Goal: Task Accomplishment & Management: Use online tool/utility

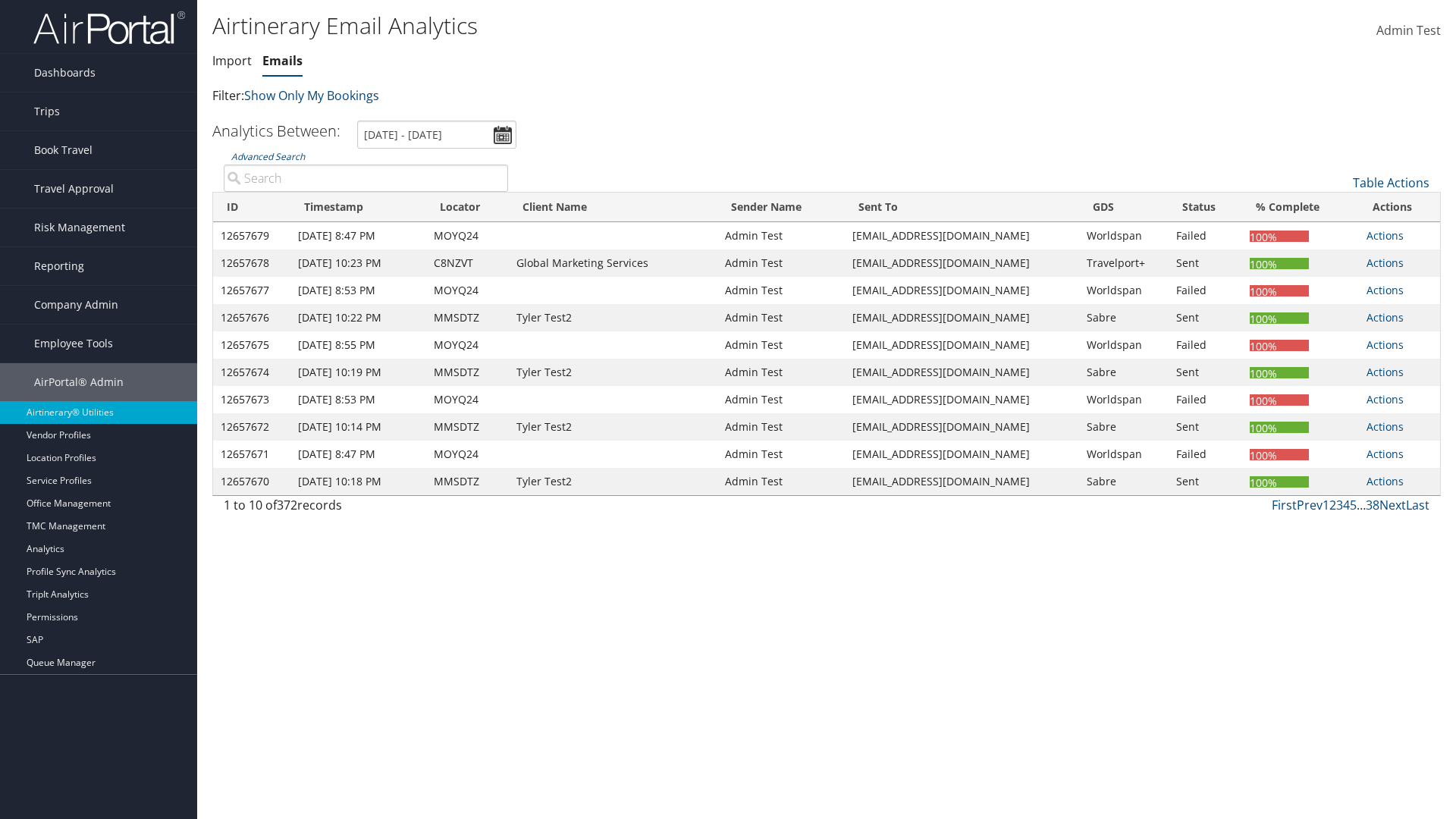
click at [282, 60] on link "Emails" at bounding box center [282, 60] width 41 height 17
click at [1391, 183] on link "Table Actions" at bounding box center [1391, 183] width 77 height 17
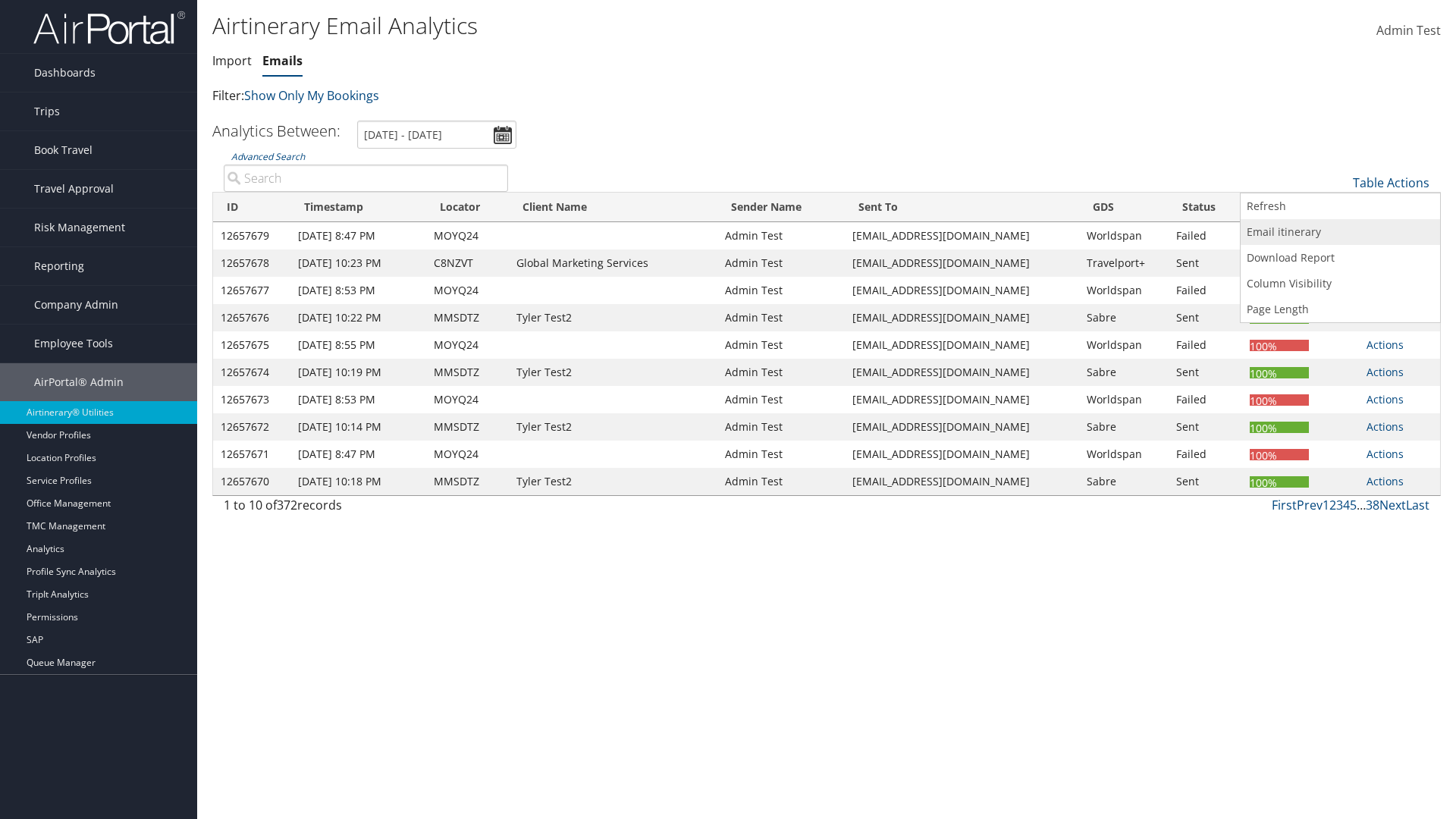
click at [1340, 232] on link "Email itinerary" at bounding box center [1340, 232] width 199 height 26
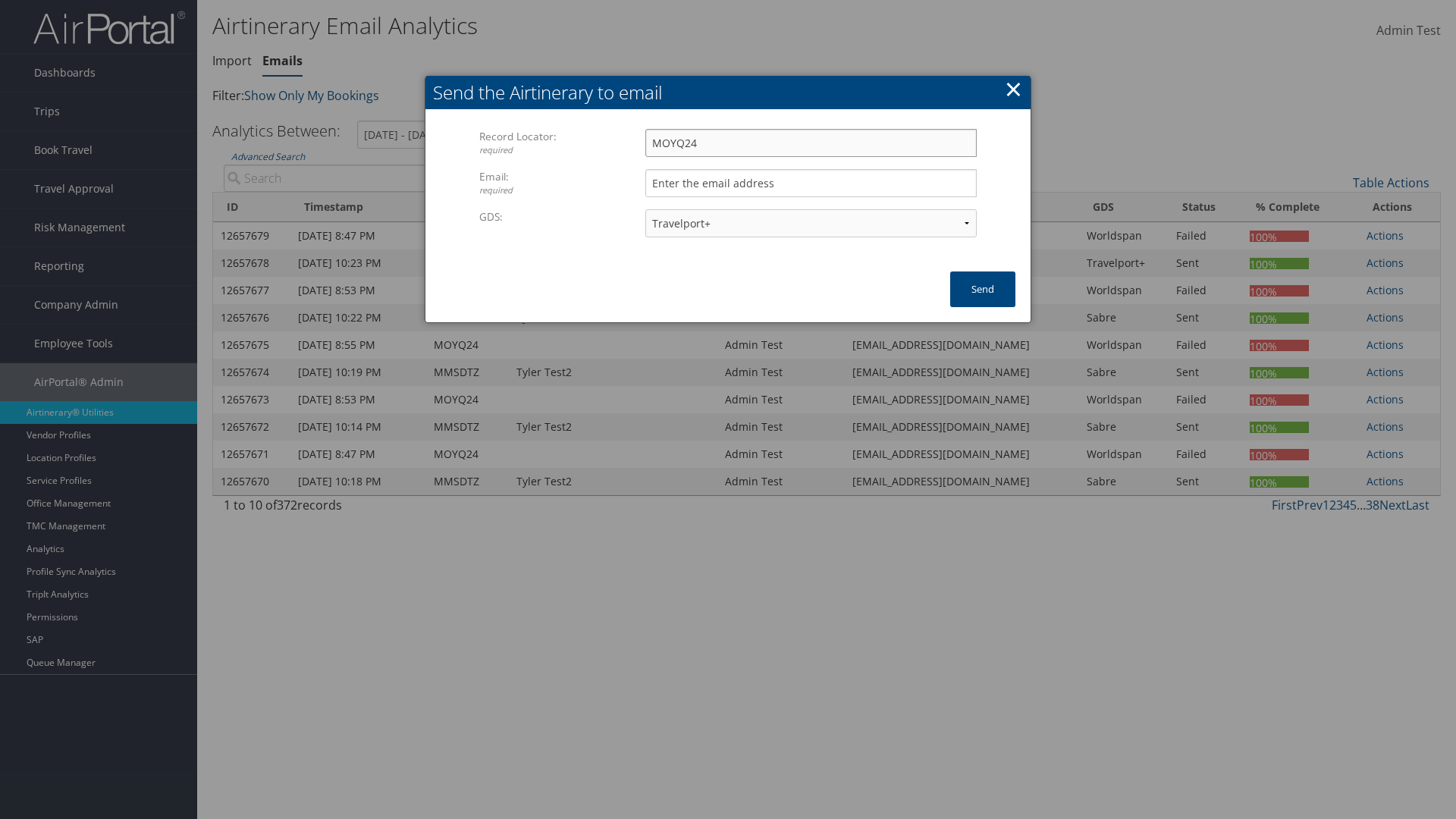
type input "MOYQ24"
type input "[EMAIL_ADDRESS][DOMAIN_NAME]"
select select "1P"
click at [983, 289] on button "Send" at bounding box center [983, 289] width 65 height 36
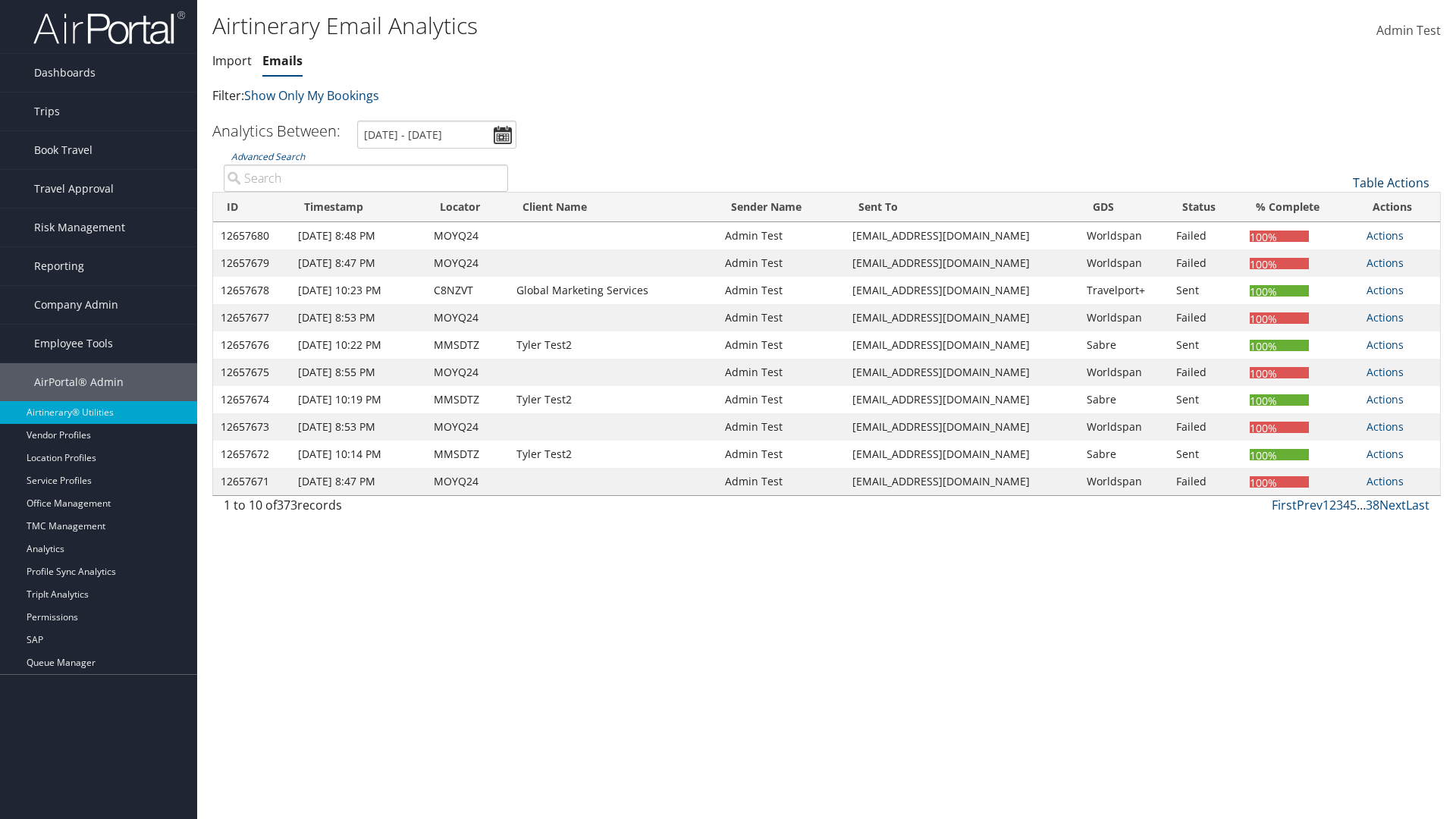
click at [1391, 183] on link "Table Actions" at bounding box center [1391, 183] width 77 height 17
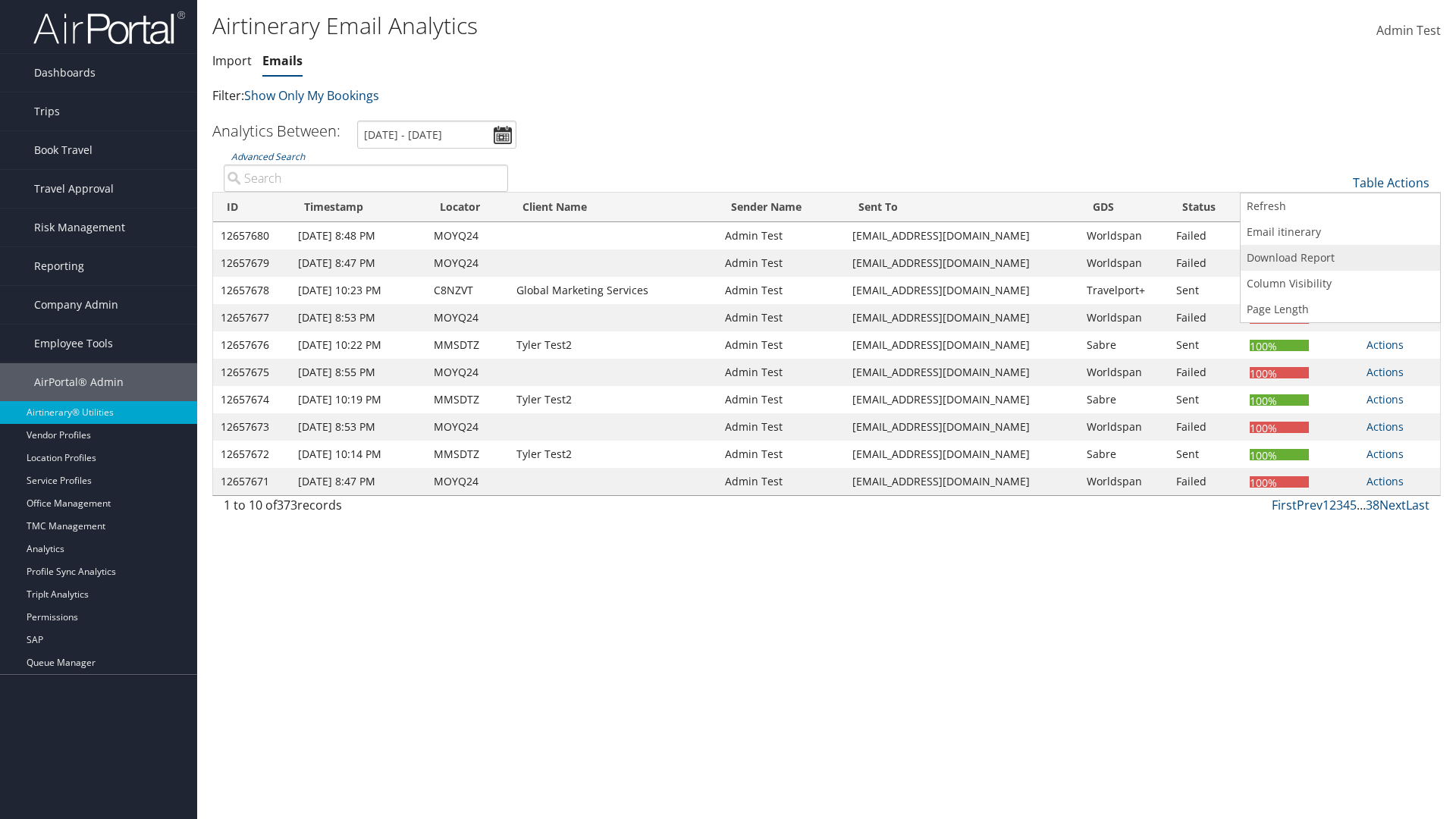
click at [1340, 258] on link "Download Report" at bounding box center [1340, 257] width 199 height 26
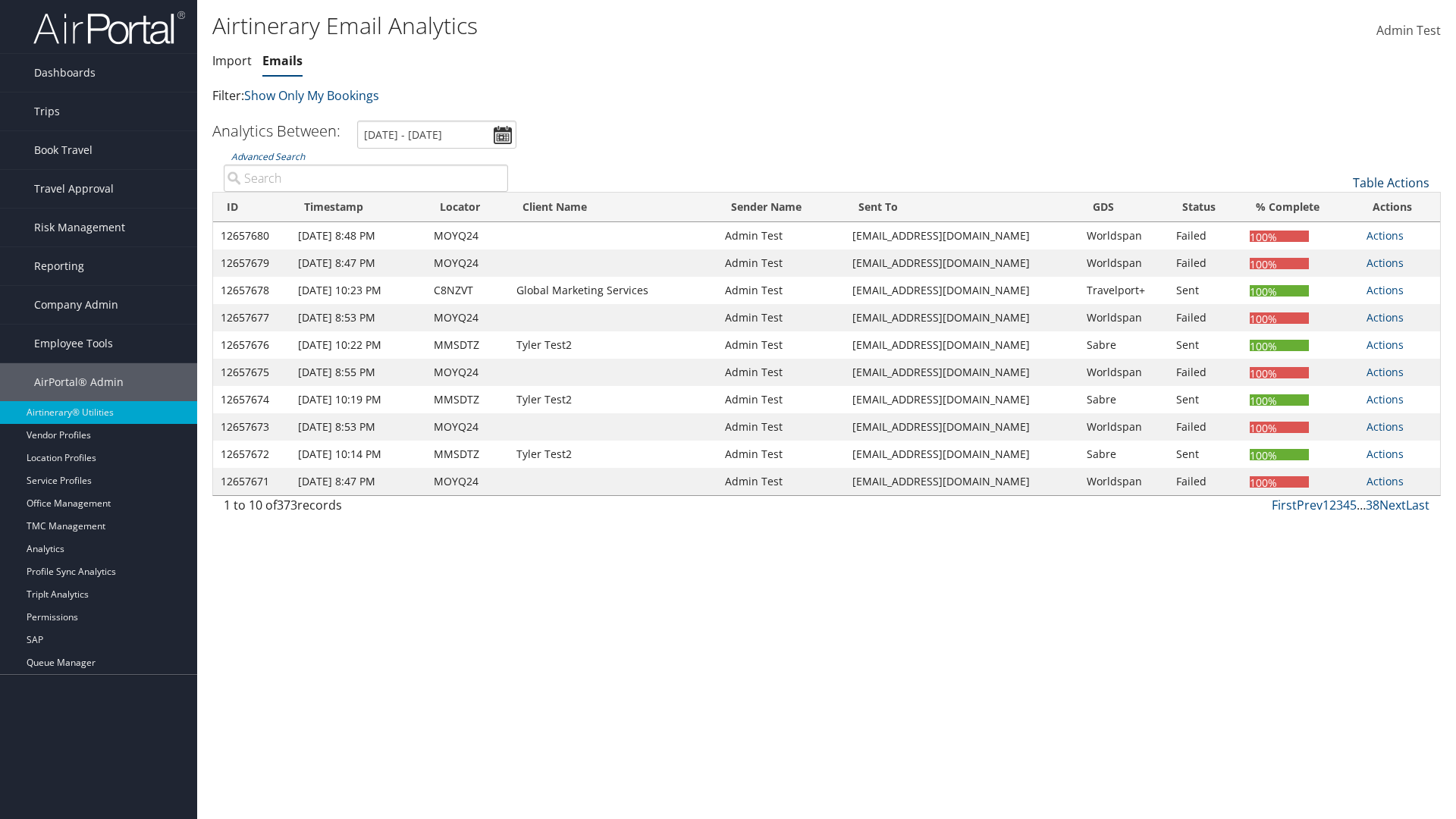
click at [1391, 183] on link "Table Actions" at bounding box center [1391, 183] width 77 height 17
click at [1340, 284] on link "Column Visibility" at bounding box center [1340, 283] width 199 height 26
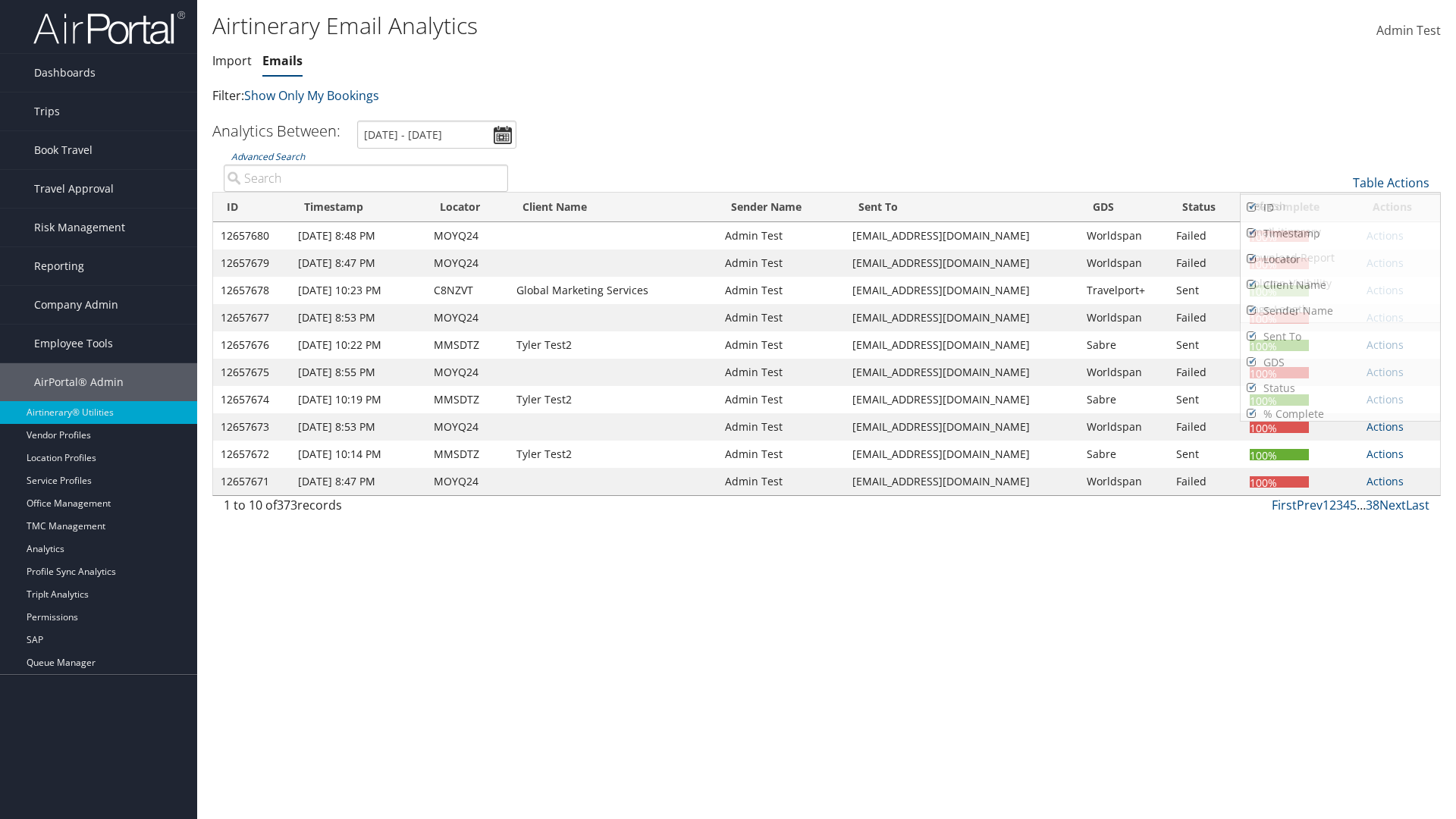
click at [1340, 208] on link "ID" at bounding box center [1340, 208] width 199 height 26
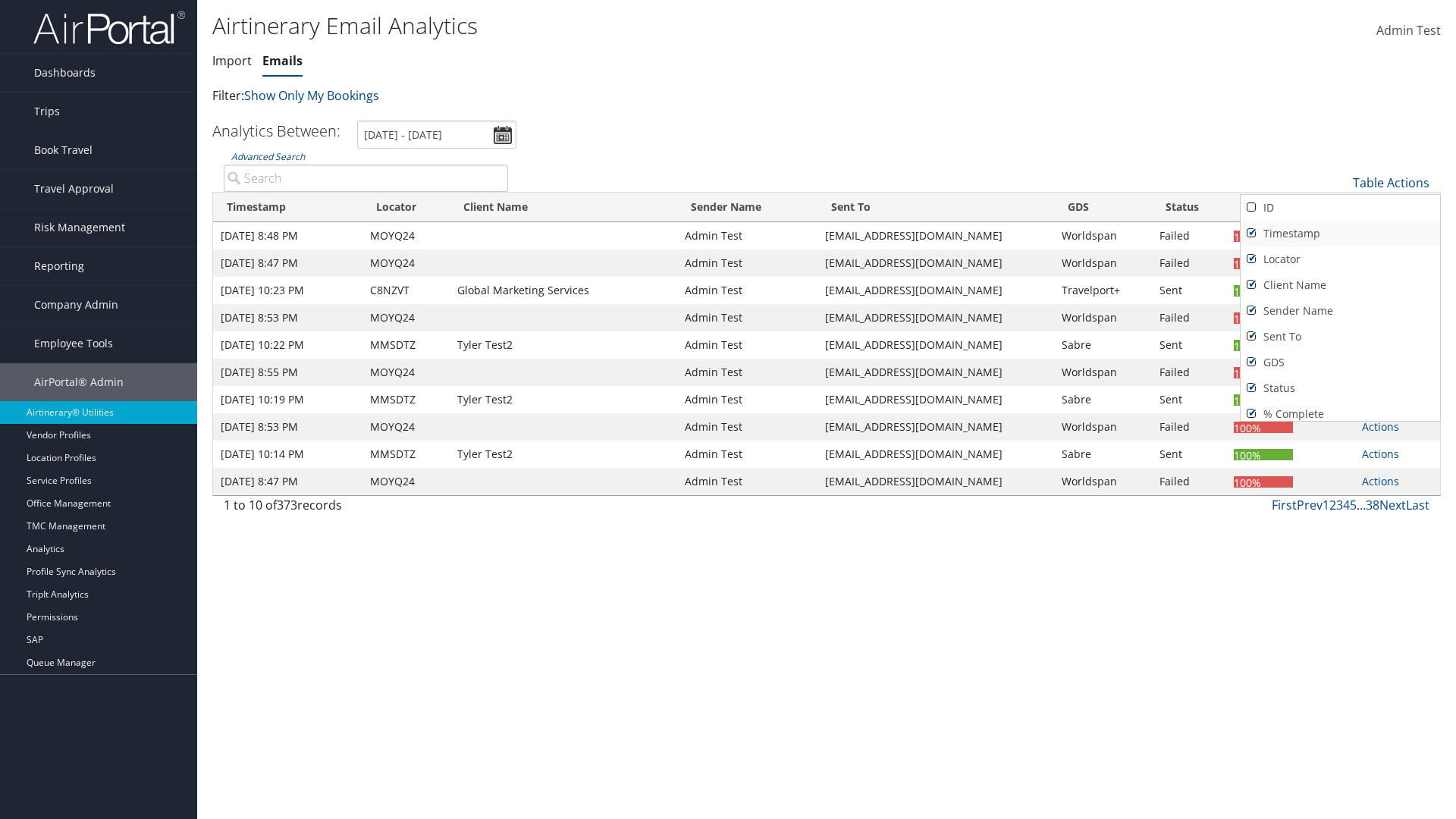
click at [1340, 233] on link "Timestamp" at bounding box center [1340, 233] width 199 height 26
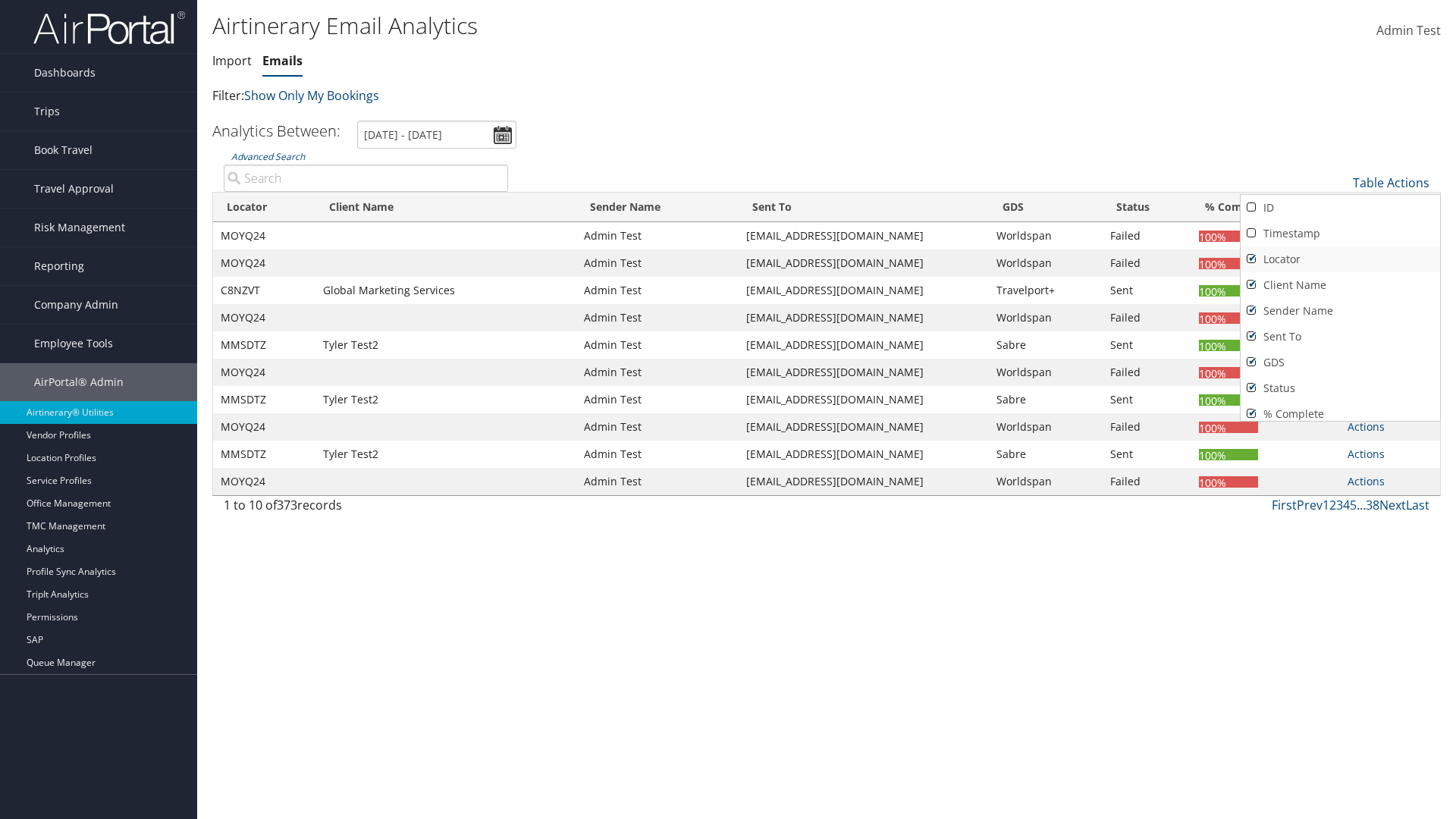
click at [1340, 259] on link "Locator" at bounding box center [1340, 259] width 199 height 26
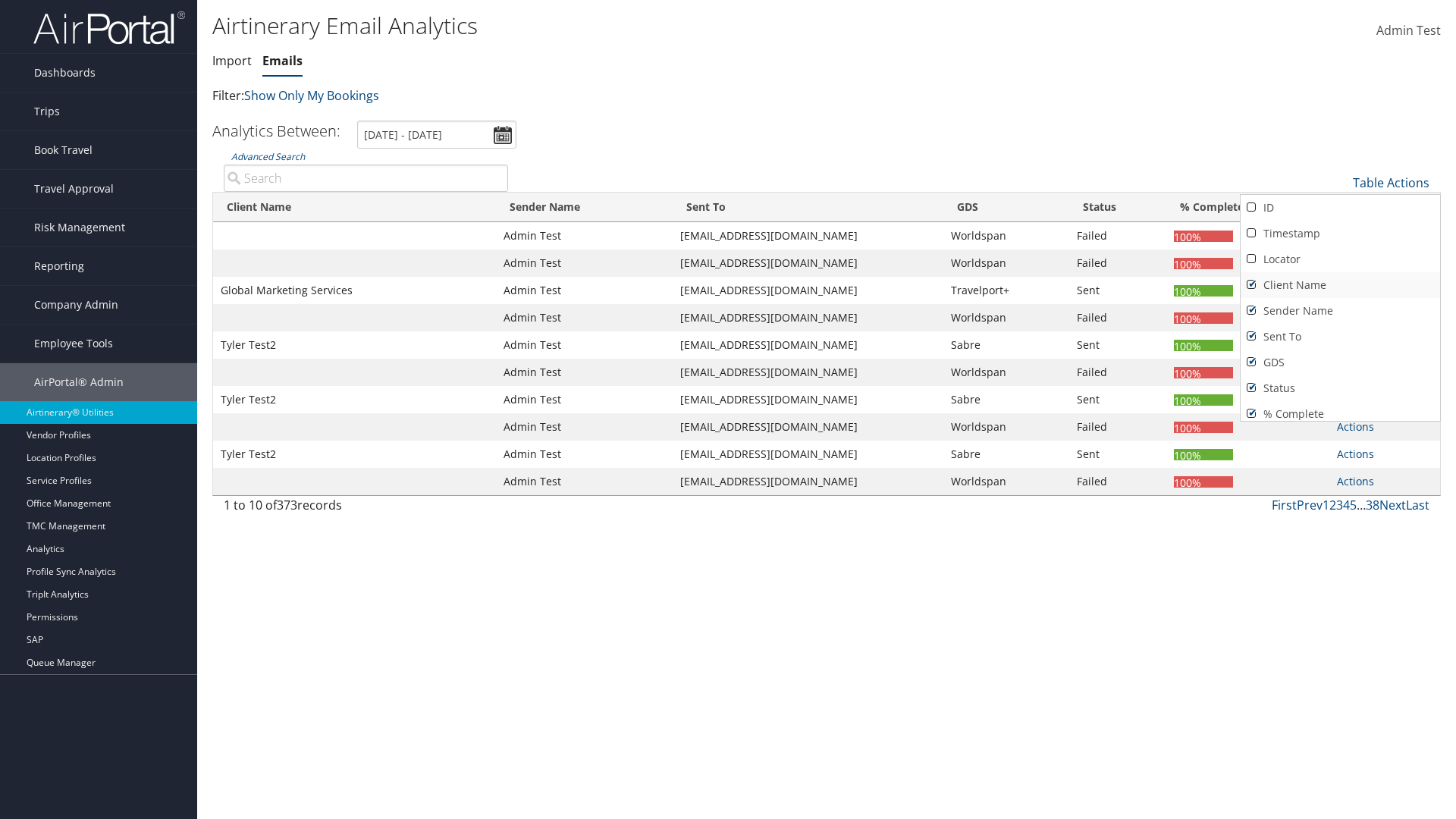
click at [1340, 285] on link "Client Name" at bounding box center [1340, 285] width 199 height 26
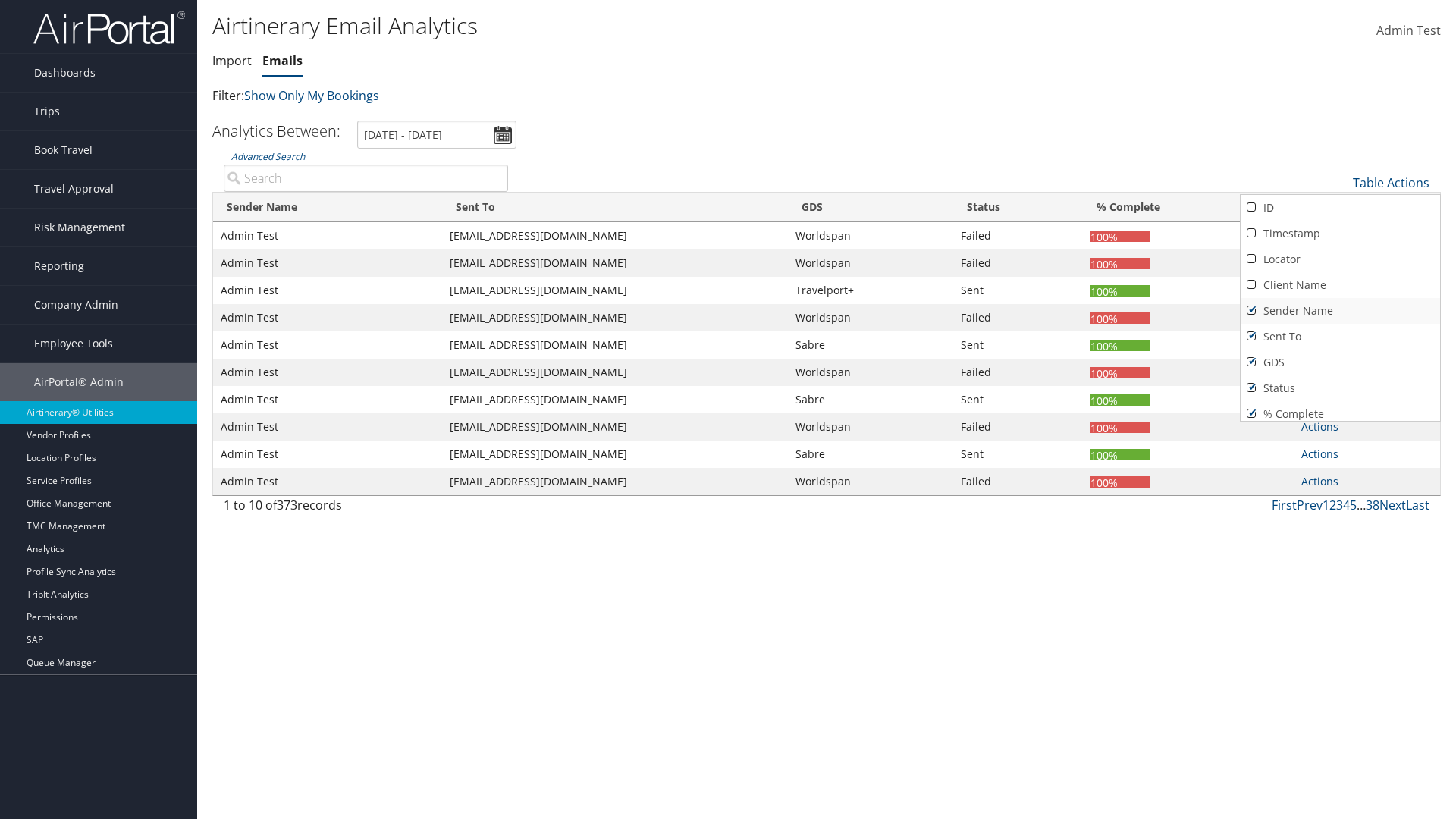
click at [1340, 311] on link "Sender Name" at bounding box center [1340, 310] width 199 height 26
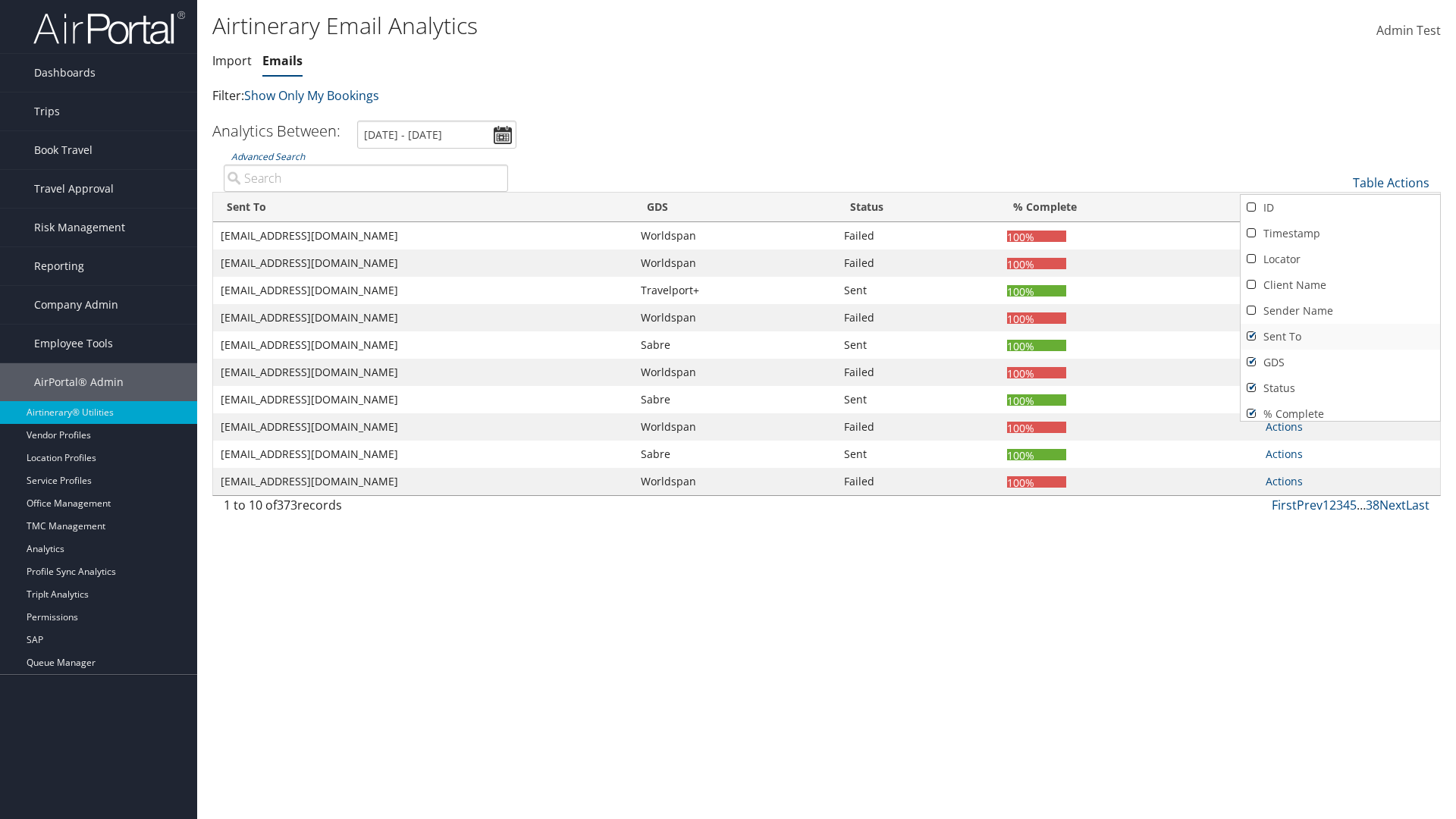
click at [1340, 337] on link "Sent To" at bounding box center [1340, 336] width 199 height 26
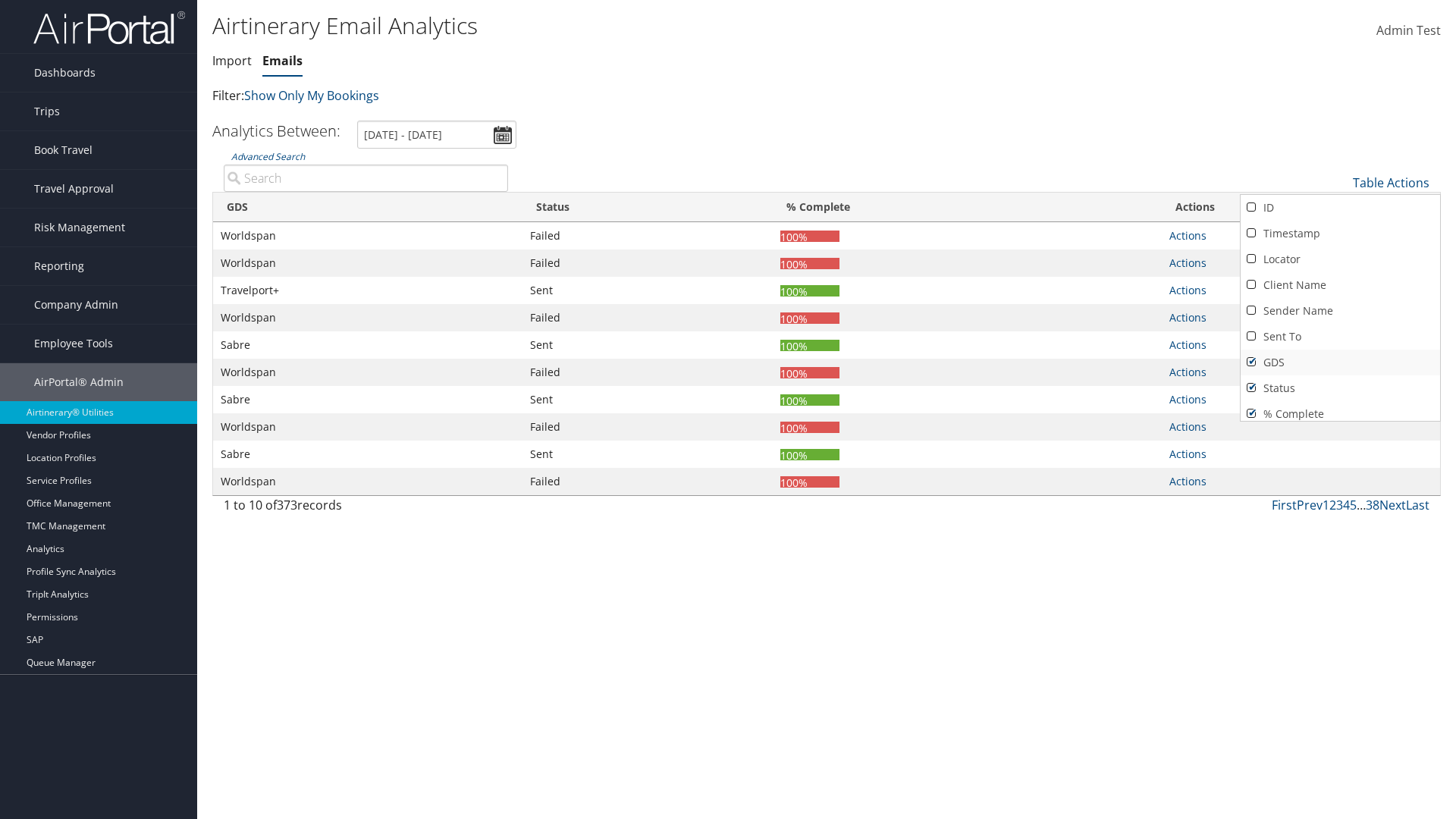
click at [1340, 362] on link "GDS" at bounding box center [1340, 362] width 199 height 26
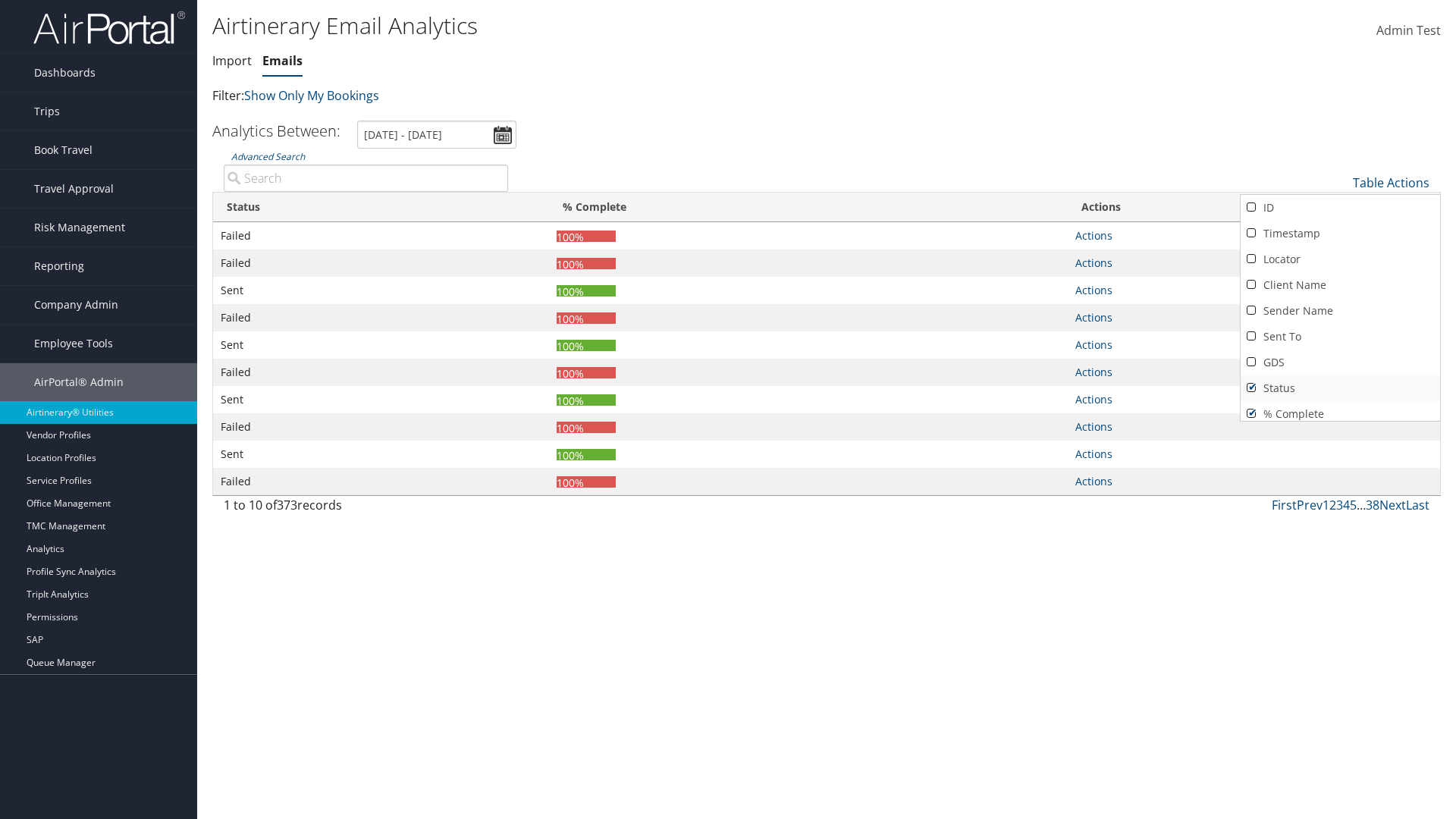
click at [1340, 388] on link "Status" at bounding box center [1340, 388] width 199 height 26
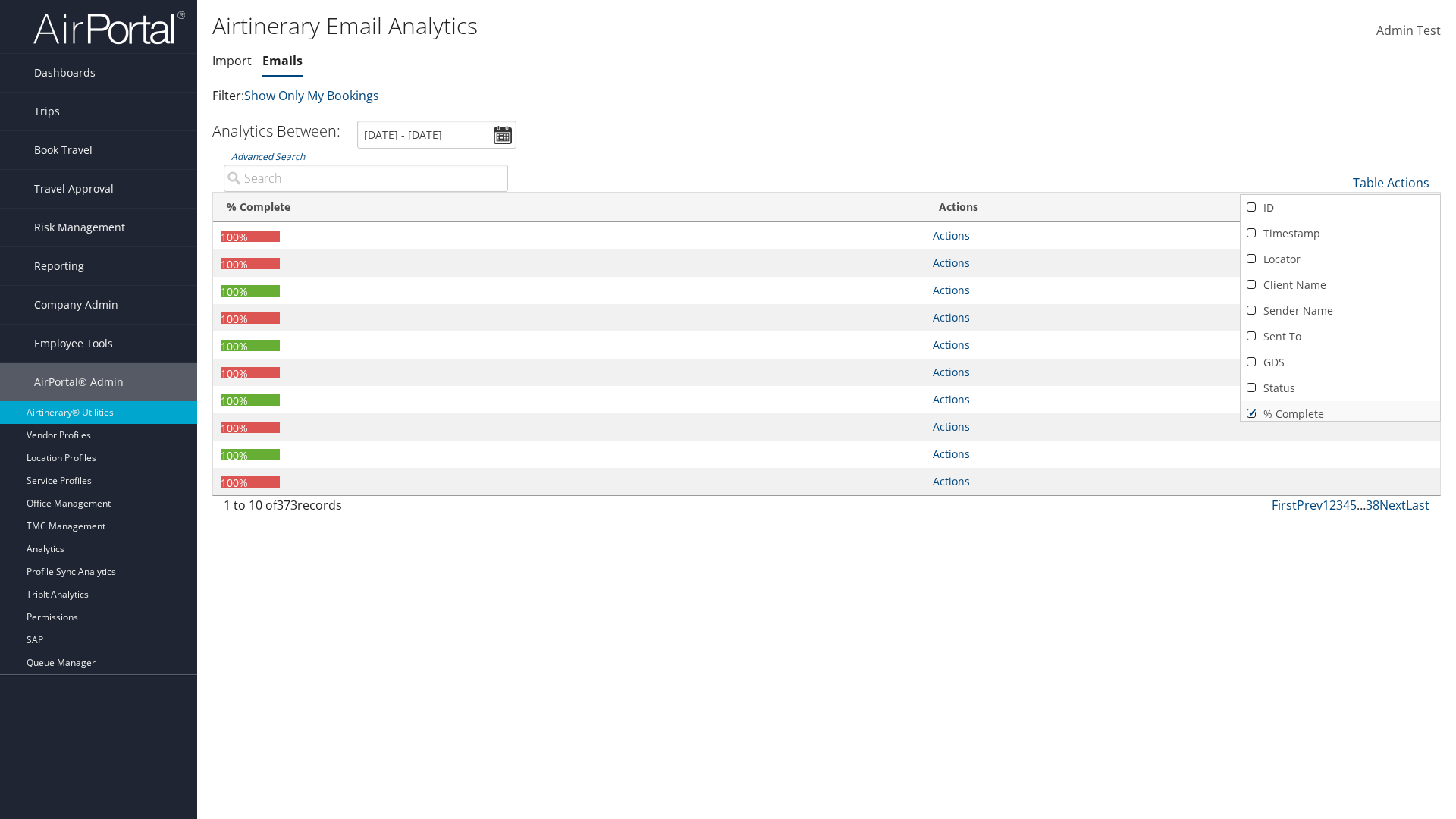
click at [1340, 408] on link "% Complete" at bounding box center [1340, 414] width 199 height 26
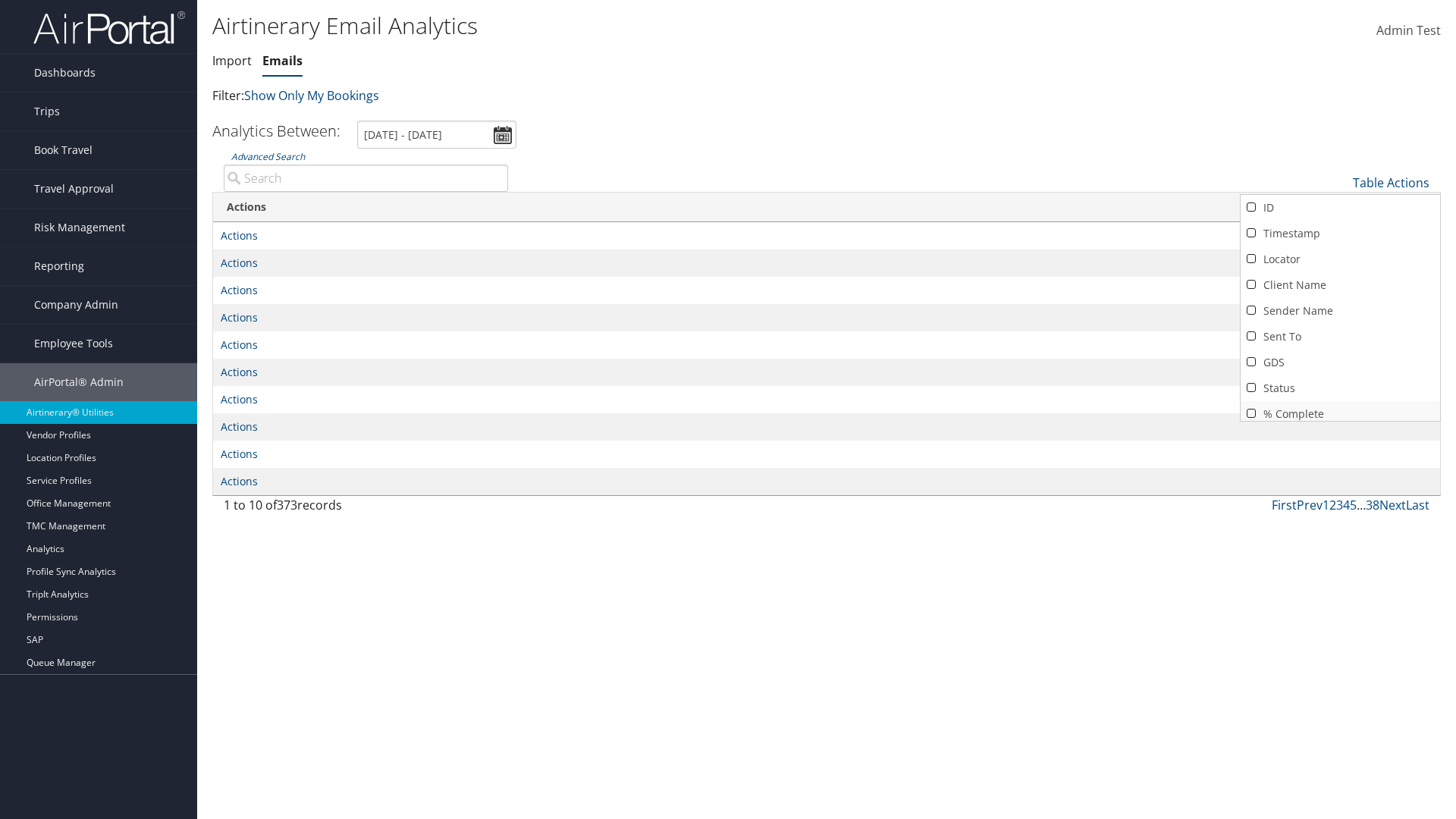
scroll to position [6, 0]
click at [728, 410] on div at bounding box center [728, 410] width 1456 height 819
click at [1391, 183] on link "Table Actions" at bounding box center [1391, 183] width 77 height 17
click at [1340, 284] on link "Column Visibility" at bounding box center [1340, 283] width 199 height 26
click at [1340, 208] on link "ID" at bounding box center [1340, 208] width 199 height 26
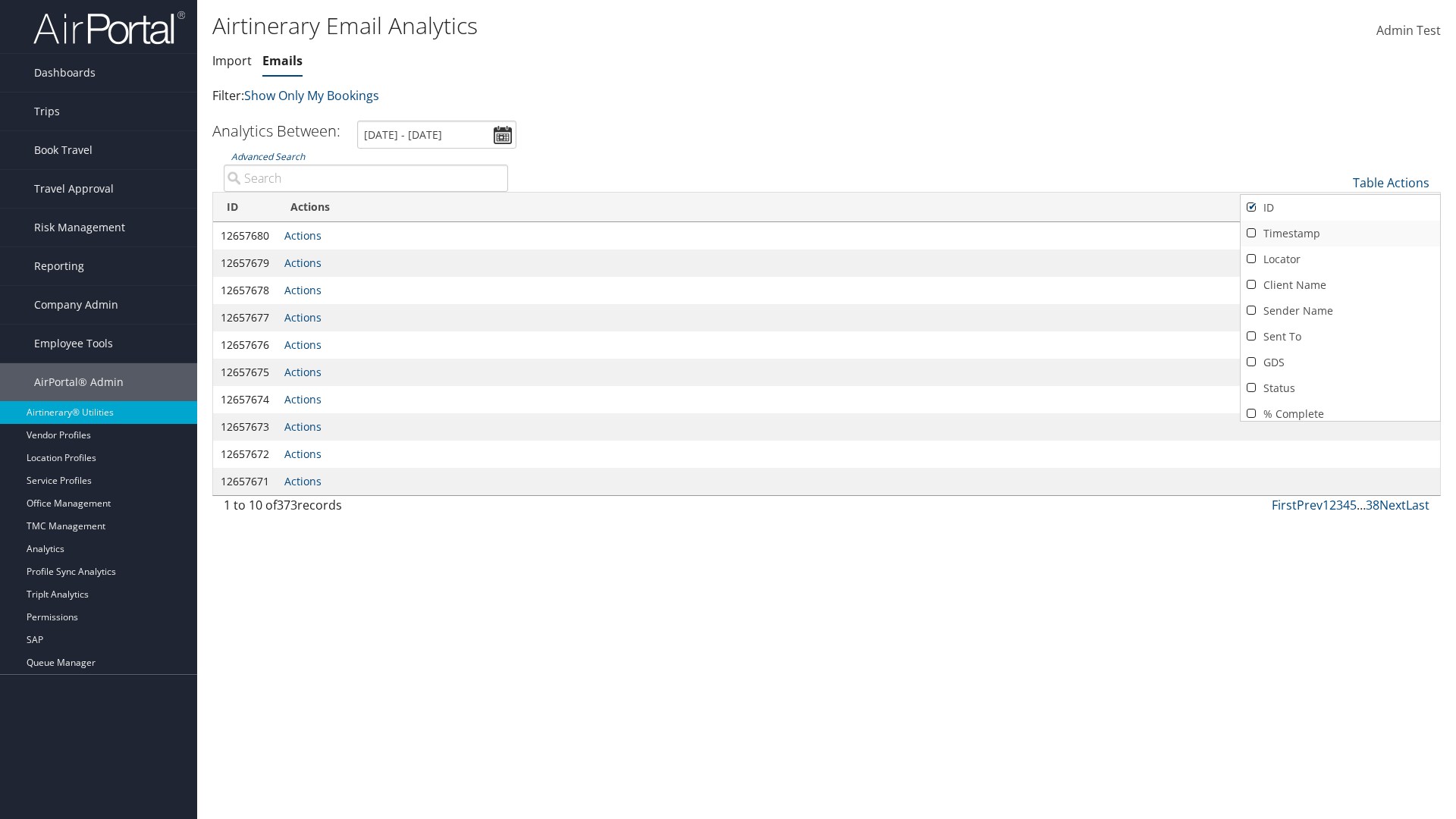
click at [1340, 233] on link "Timestamp" at bounding box center [1340, 233] width 199 height 26
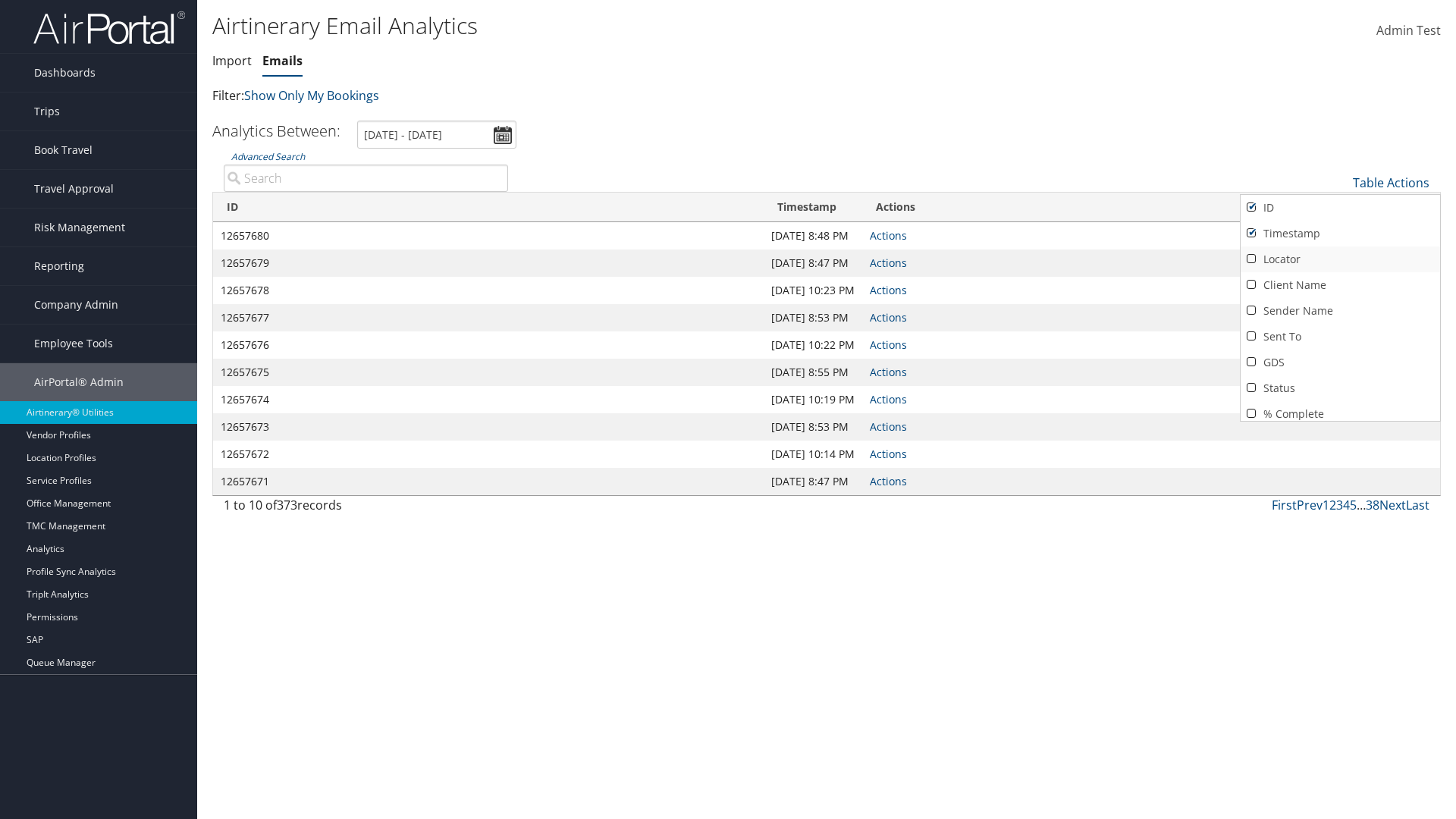
click at [1340, 259] on link "Locator" at bounding box center [1340, 259] width 199 height 26
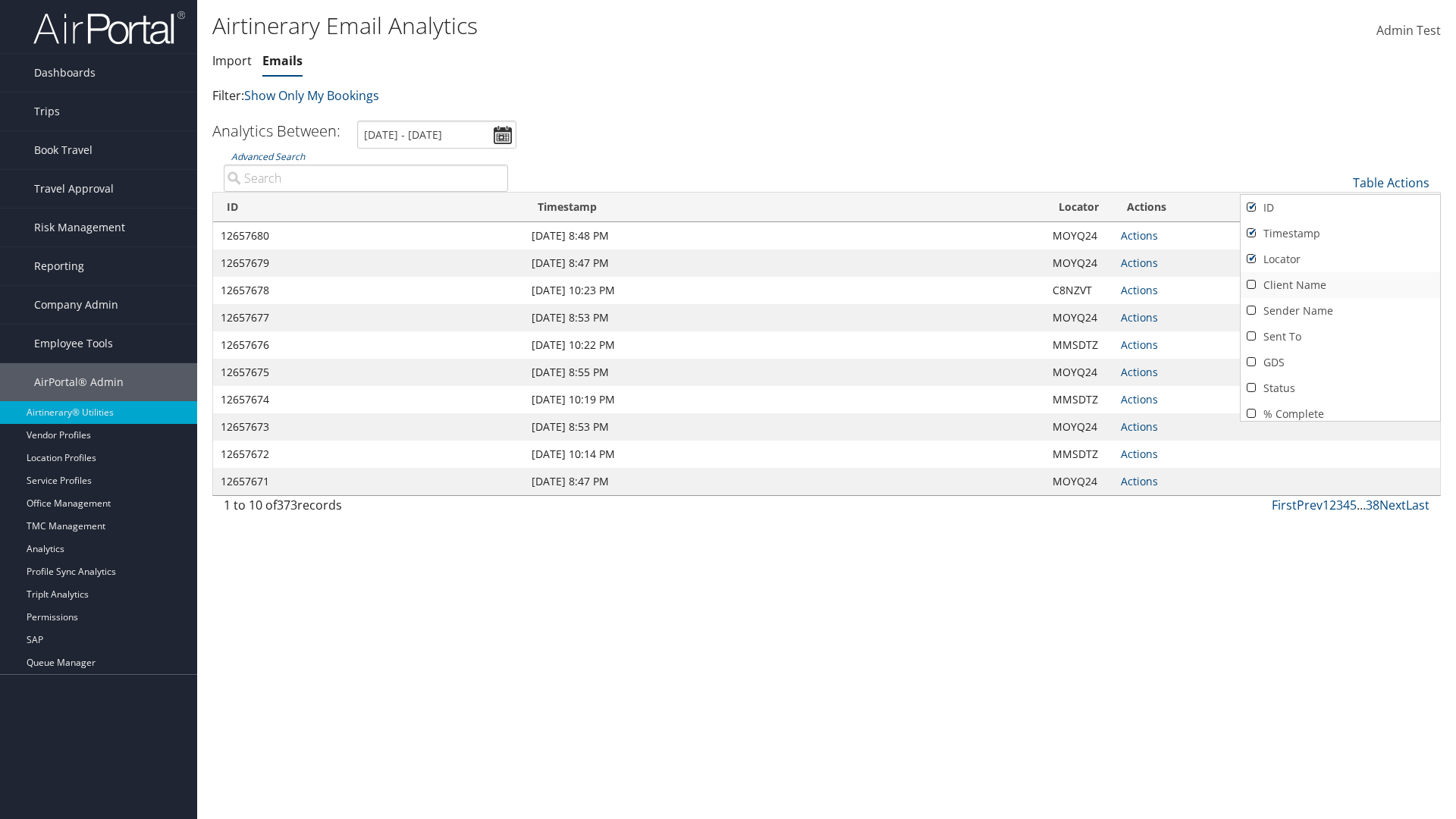
click at [1340, 285] on link "Client Name" at bounding box center [1340, 285] width 199 height 26
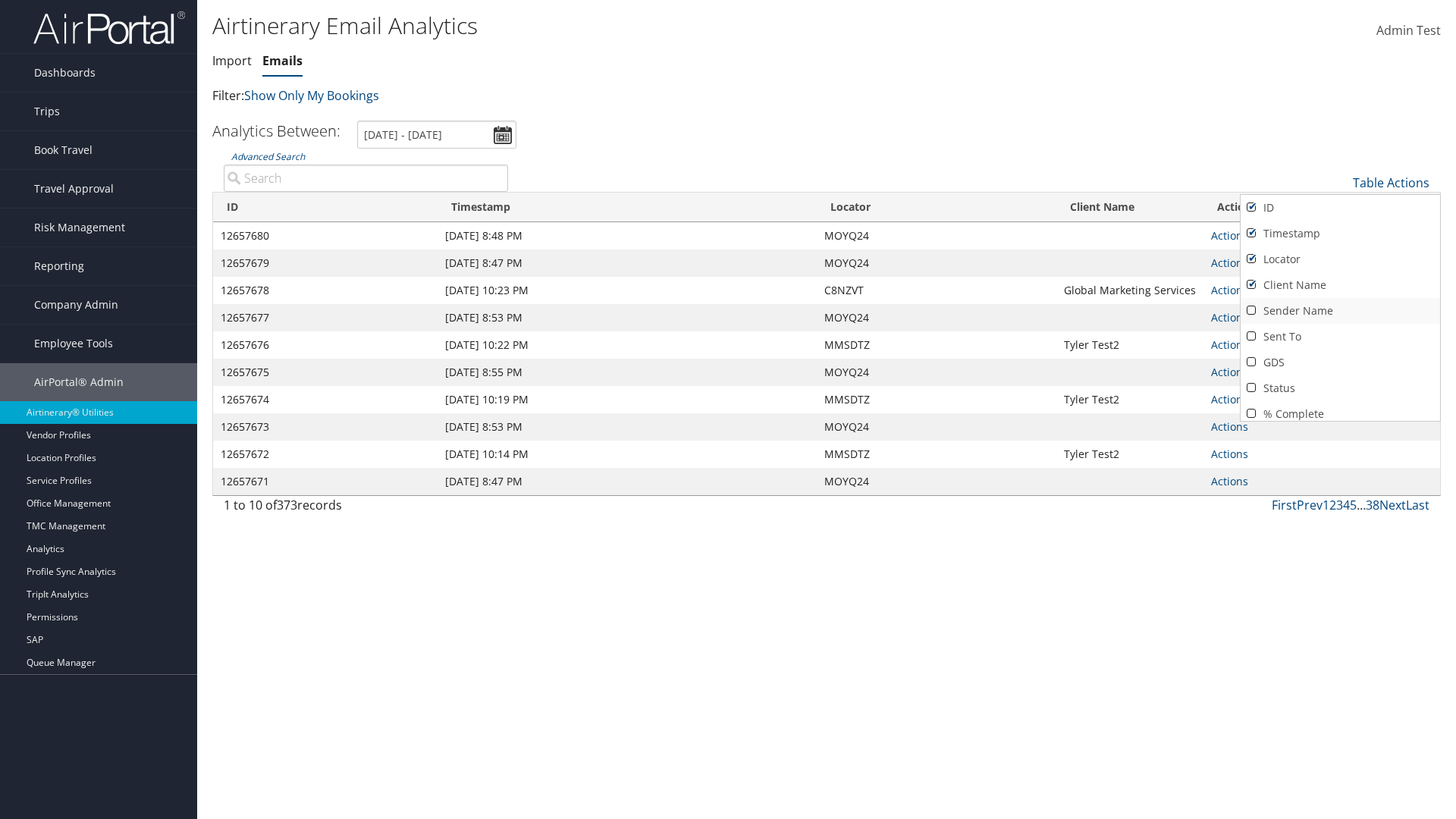
click at [1340, 311] on link "Sender Name" at bounding box center [1340, 310] width 199 height 26
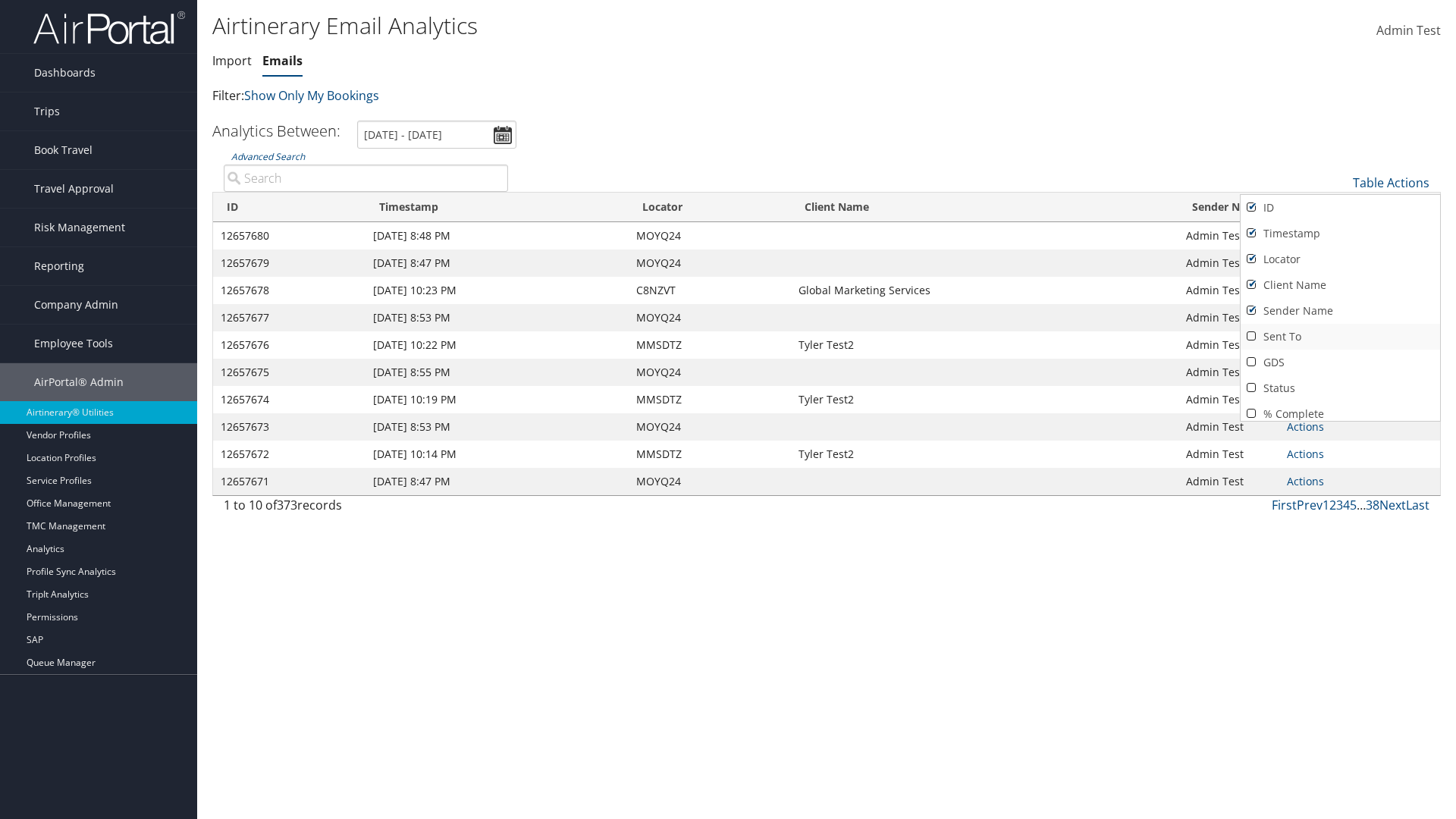
click at [1340, 337] on link "Sent To" at bounding box center [1340, 336] width 199 height 26
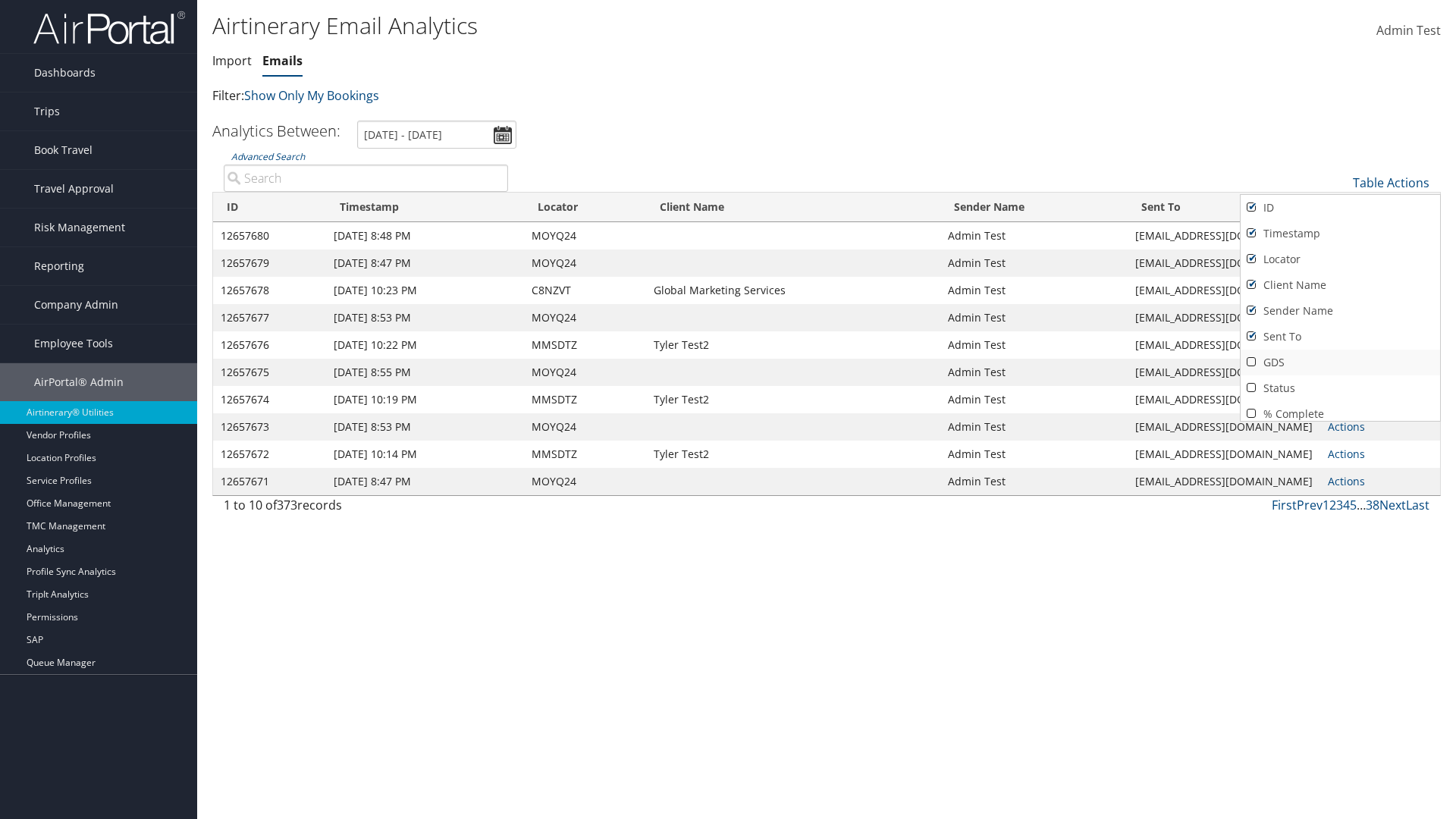
click at [1340, 362] on link "GDS" at bounding box center [1340, 362] width 199 height 26
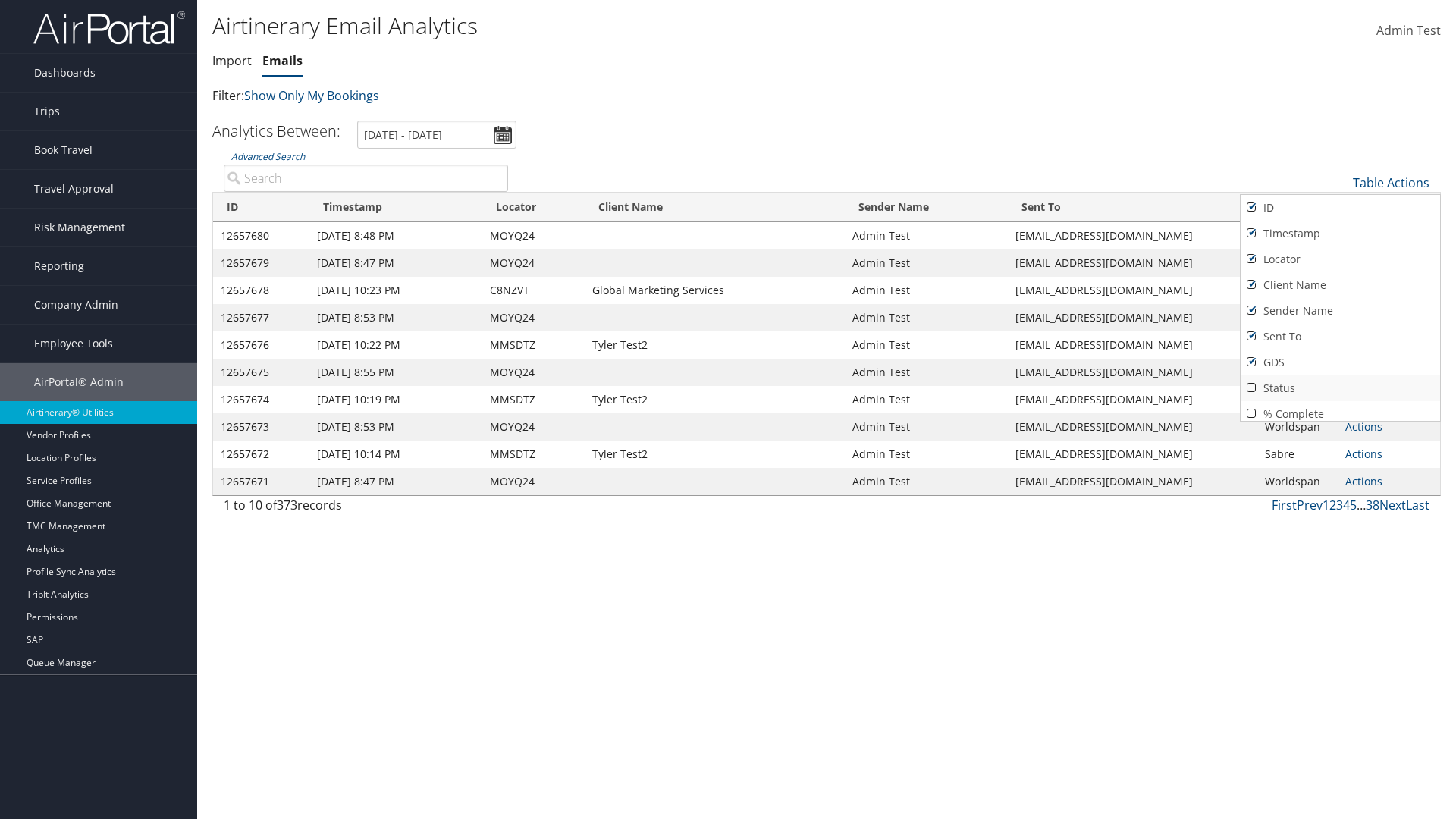
click at [1340, 388] on link "Status" at bounding box center [1340, 388] width 199 height 26
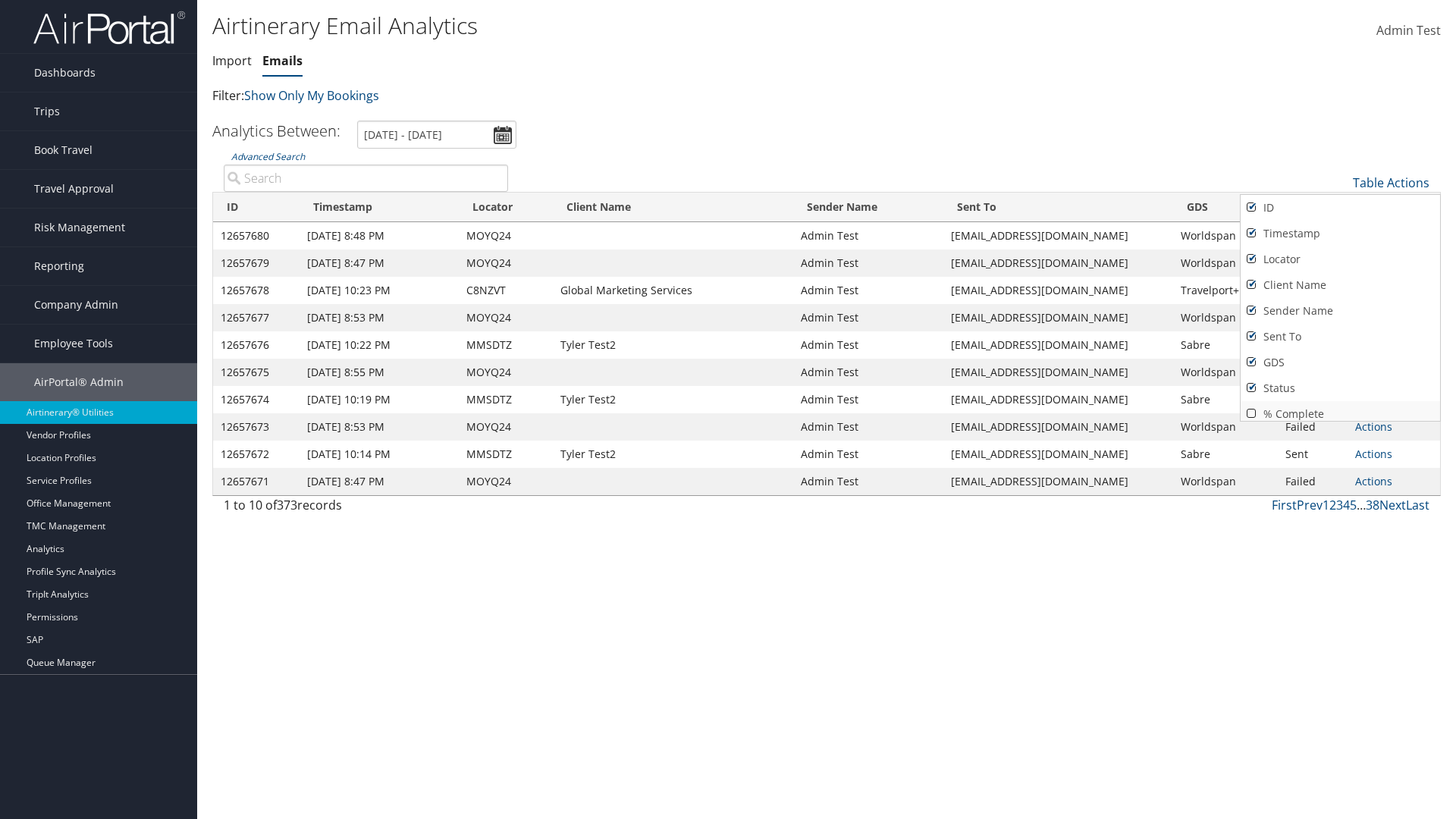
click at [1340, 408] on link "% Complete" at bounding box center [1340, 414] width 199 height 26
